Goal: Navigation & Orientation: Find specific page/section

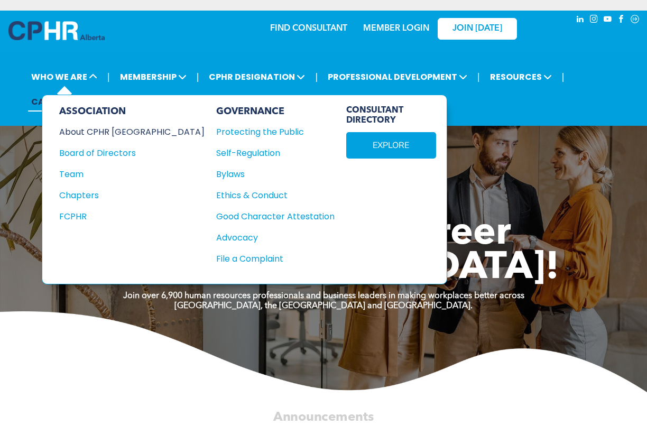
click at [71, 130] on div "About CPHR Alberta" at bounding box center [124, 131] width 131 height 13
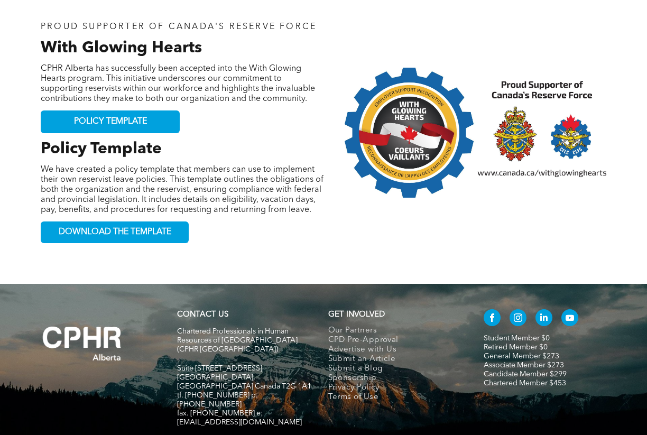
scroll to position [1091, 0]
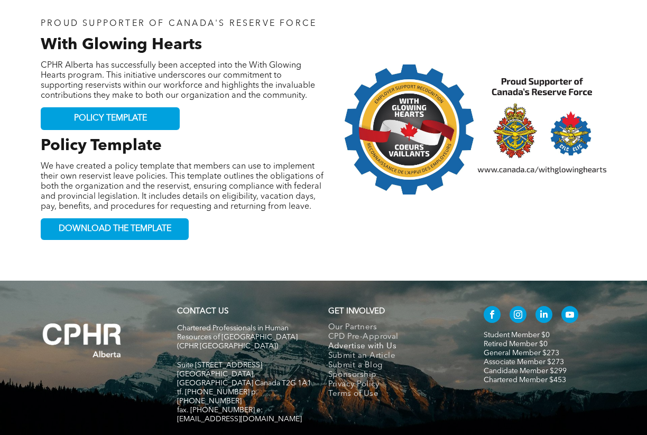
click at [337, 342] on span "Advertise with Us" at bounding box center [362, 347] width 69 height 10
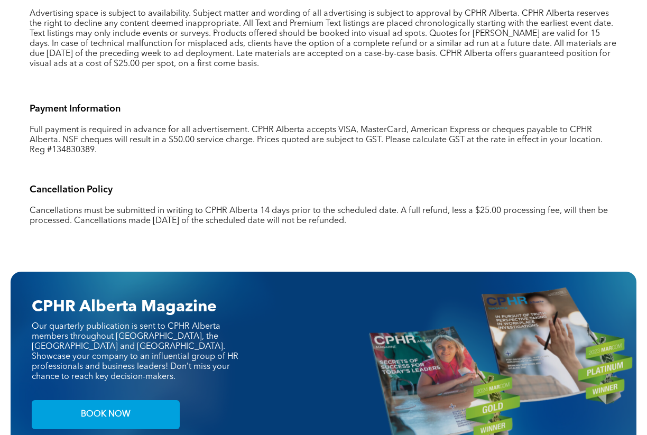
scroll to position [803, 0]
